Goal: Complete application form: Complete application form

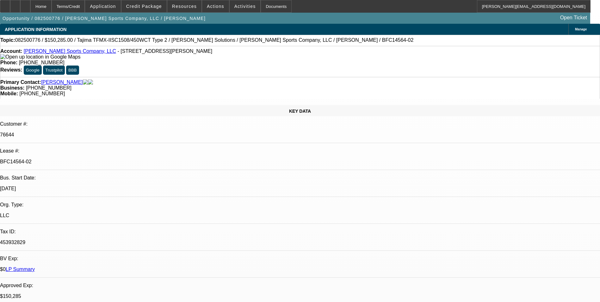
select select "0"
select select "2"
select select "0"
select select "2"
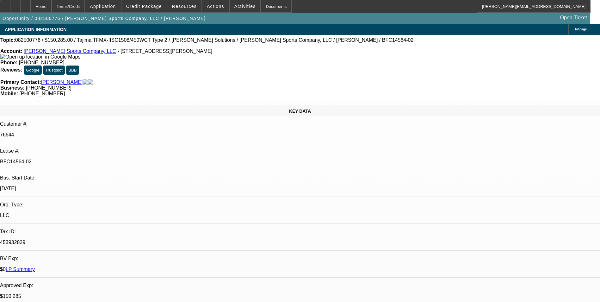
select select "0"
select select "2"
select select "0"
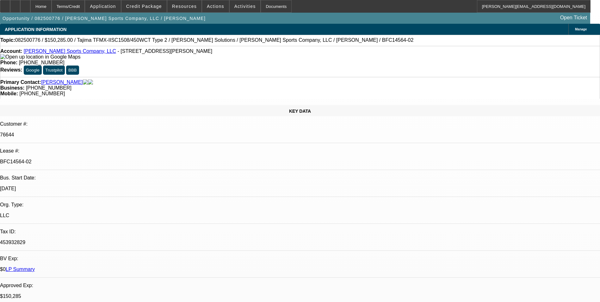
select select "2"
select select "0"
select select "1"
select select "2"
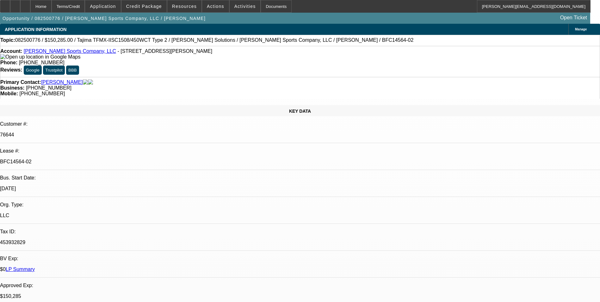
select select "1"
select select "2"
select select "1"
select select "2"
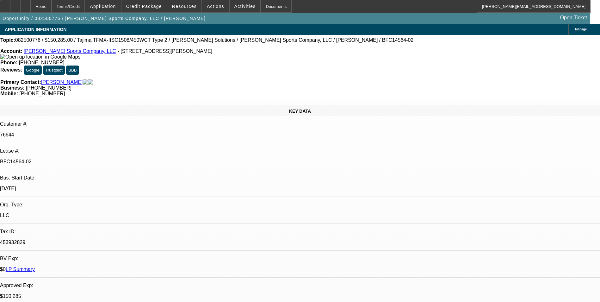
select select "2"
select select "1"
select select "2"
